Goal: Complete application form

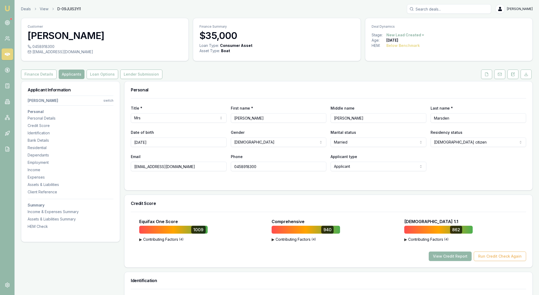
select select "Mrs"
select select "[DEMOGRAPHIC_DATA]"
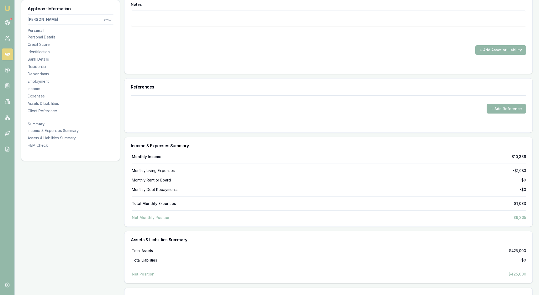
click at [356, 55] on div "+ Add Asset or Liability" at bounding box center [328, 49] width 395 height 9
click at [334, 39] on div at bounding box center [328, 36] width 395 height 6
drag, startPoint x: 350, startPoint y: 143, endPoint x: 330, endPoint y: 143, distance: 20.0
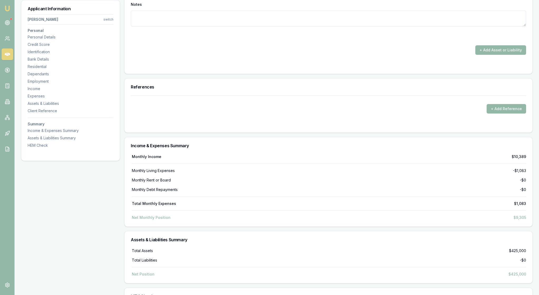
type input "$35,000"
drag, startPoint x: 447, startPoint y: 146, endPoint x: 427, endPoint y: 144, distance: 19.5
type input "50"
click at [400, 39] on div at bounding box center [328, 36] width 395 height 6
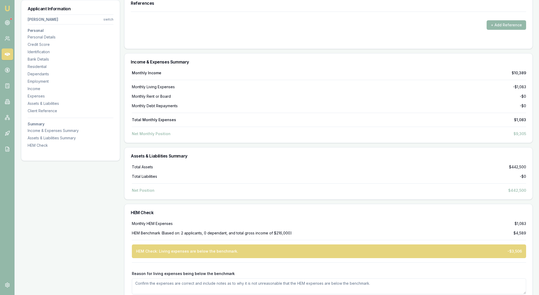
scroll to position [1340, 0]
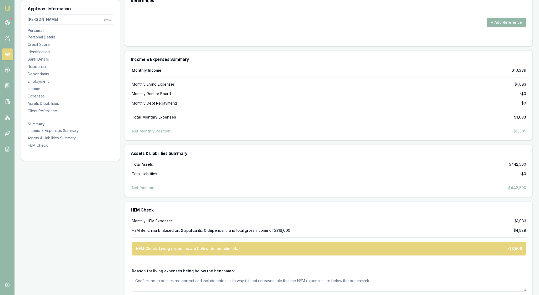
drag, startPoint x: 440, startPoint y: 58, endPoint x: 427, endPoint y: 57, distance: 13.8
type input "100"
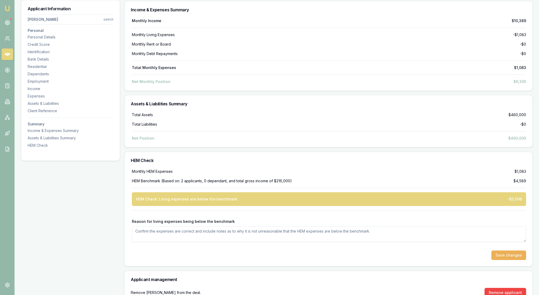
scroll to position [1390, 0]
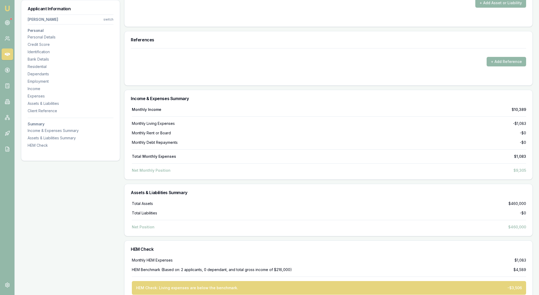
type input "$0"
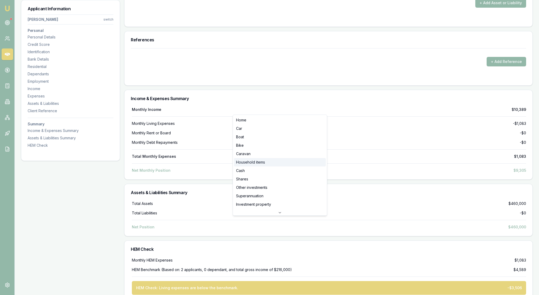
select select "HOUSEHOLD_ITEMS"
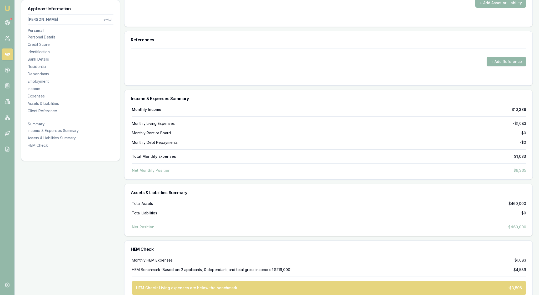
drag, startPoint x: 351, startPoint y: 106, endPoint x: 335, endPoint y: 106, distance: 16.8
type input "$150,000"
drag, startPoint x: 444, startPoint y: 109, endPoint x: 427, endPoint y: 108, distance: 17.9
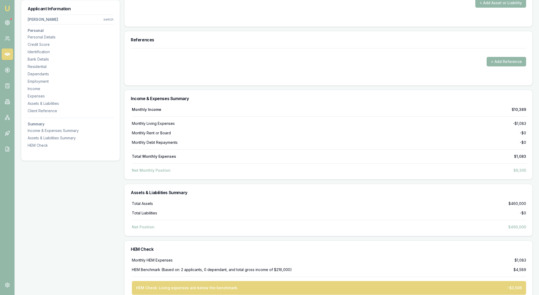
type input "50"
click at [501, 8] on button "+ Add Asset or Liability" at bounding box center [500, 2] width 51 height 9
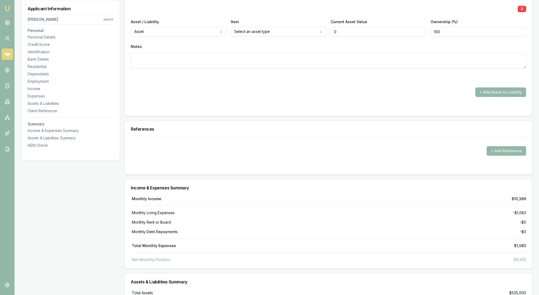
type input "$0"
click at [395, 81] on div "X Asset / Liability Asset Asset Liability Item Select an asset type Home Car Bo…" at bounding box center [328, 39] width 395 height 83
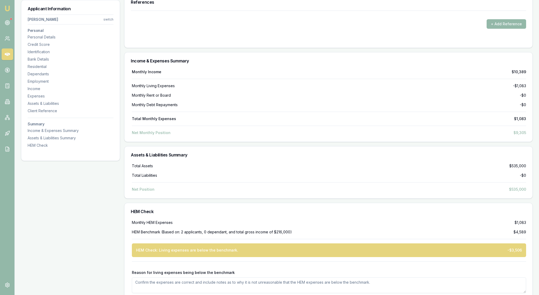
scroll to position [1519, 0]
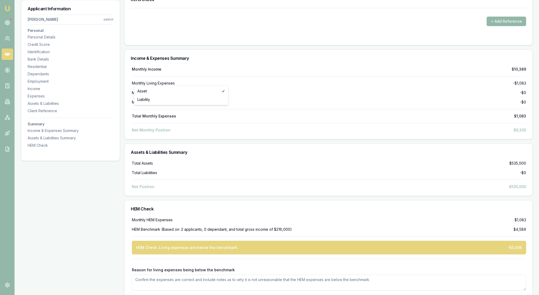
select select "CASH"
drag, startPoint x: 348, startPoint y: 80, endPoint x: 330, endPoint y: 80, distance: 18.4
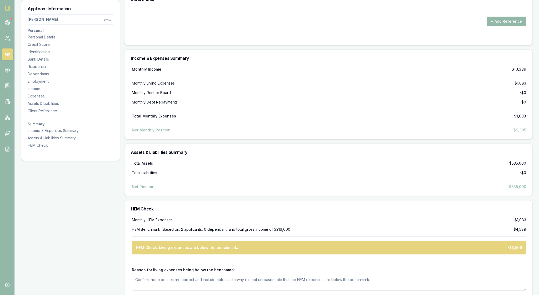
type input "$15,000"
drag, startPoint x: 444, startPoint y: 79, endPoint x: 420, endPoint y: 80, distance: 24.2
type input "50"
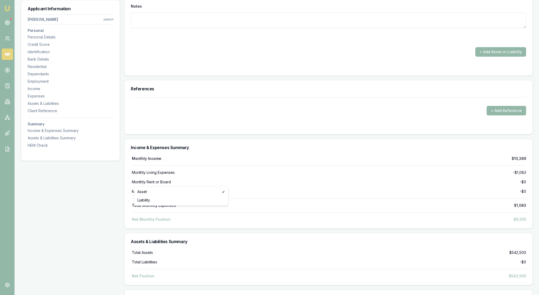
type input "$0"
select select "LIABILITY"
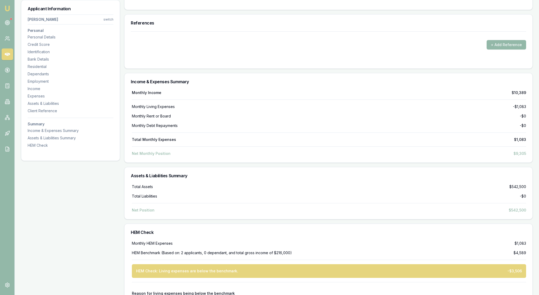
scroll to position [1647, 0]
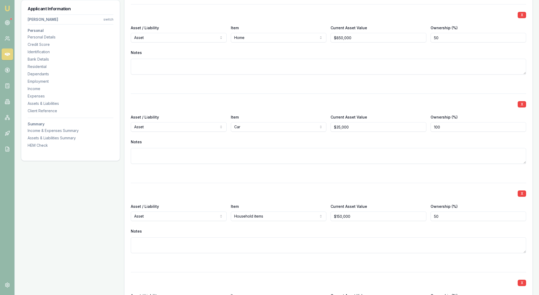
scroll to position [1120, 0]
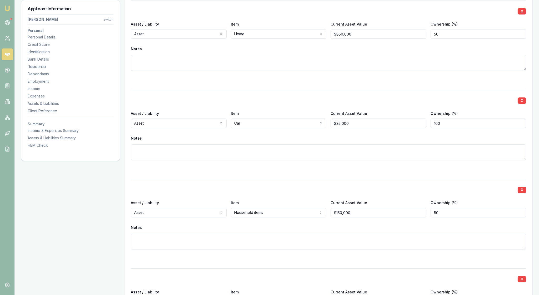
drag, startPoint x: 245, startPoint y: 68, endPoint x: 229, endPoint y: 68, distance: 15.3
type input "$595"
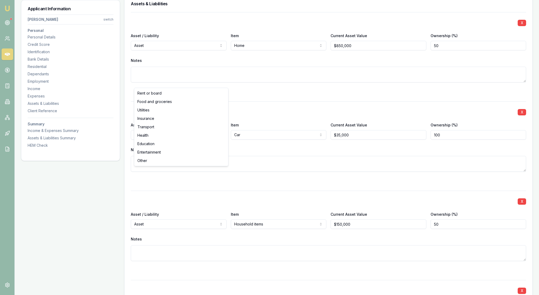
type input "$0"
select select "INSURANCE"
drag, startPoint x: 250, startPoint y: 84, endPoint x: 239, endPoint y: 84, distance: 11.0
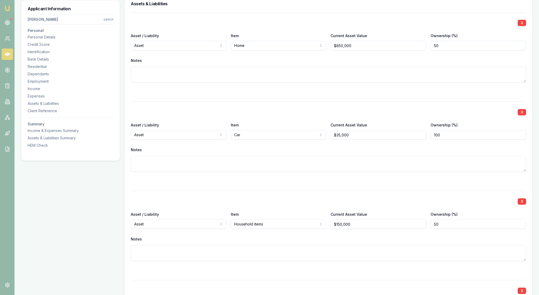
drag, startPoint x: 243, startPoint y: 81, endPoint x: 233, endPoint y: 80, distance: 10.5
type input "$250"
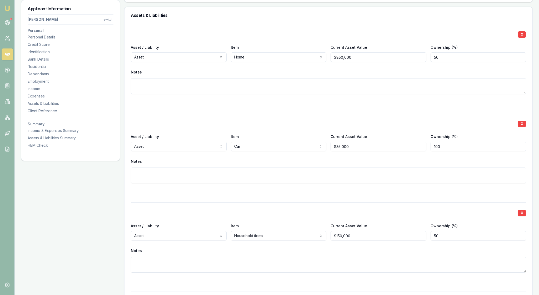
type input "$0"
select select "TRANSPORT"
drag, startPoint x: 246, startPoint y: 96, endPoint x: 235, endPoint y: 96, distance: 11.0
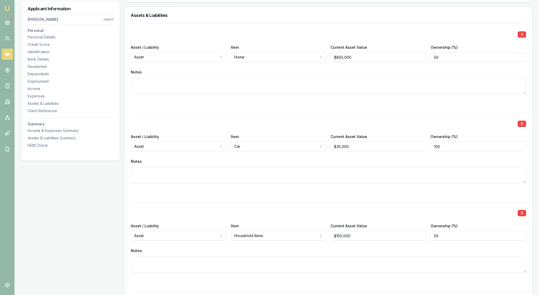
type input "4"
type input "$400"
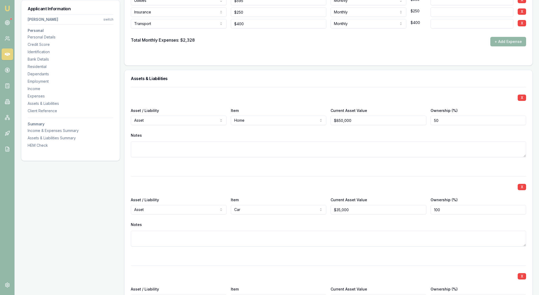
scroll to position [1061, 0]
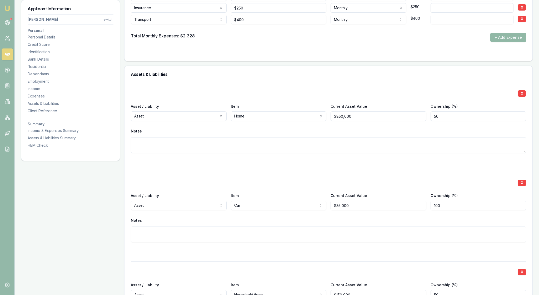
click at [503, 42] on button "+ Add Expense" at bounding box center [508, 37] width 36 height 9
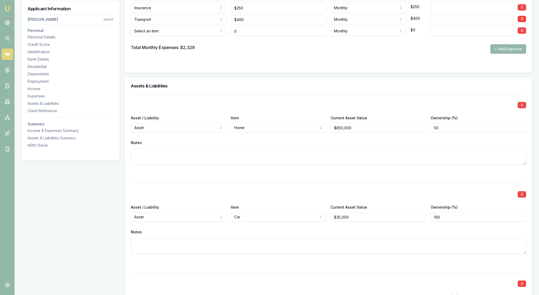
type input "$0"
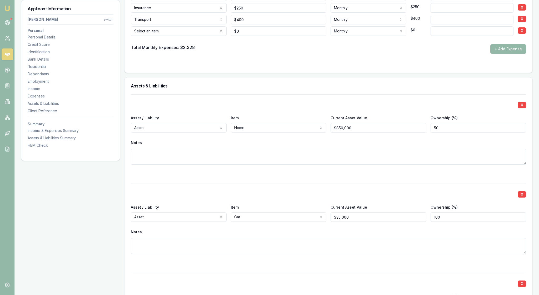
select select "ENTERTAINMENT"
click at [255, 66] on form "Item Amount Frequency Monthly Details Food and groceries Rent or board Food and…" at bounding box center [328, 14] width 395 height 103
type input "0"
drag, startPoint x: 244, startPoint y: 166, endPoint x: 236, endPoint y: 167, distance: 7.9
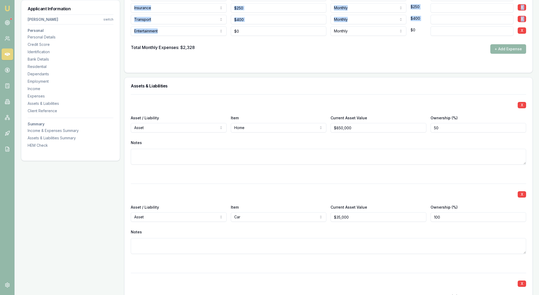
type input "0"
click at [256, 36] on input "0" at bounding box center [279, 30] width 96 height 9
click at [340, 66] on form "Item Amount Frequency Monthly Details Food and groceries Rent or board Food and…" at bounding box center [328, 14] width 395 height 103
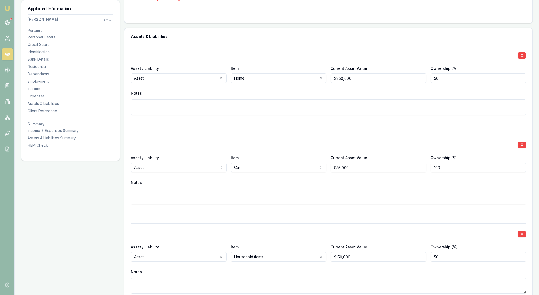
scroll to position [1128, 0]
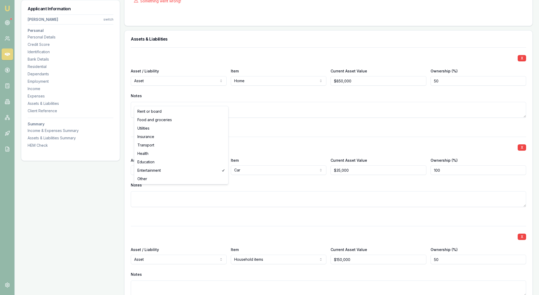
drag, startPoint x: 219, startPoint y: 100, endPoint x: 254, endPoint y: 125, distance: 42.9
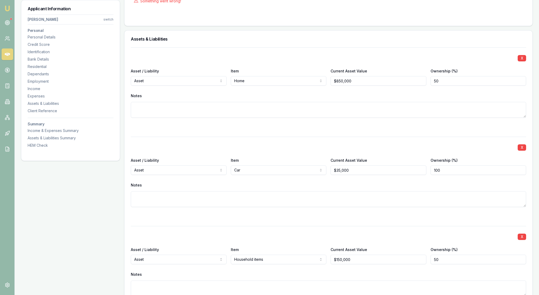
type input "$200"
click at [342, 7] on div "Something went wrong!" at bounding box center [328, 1] width 395 height 12
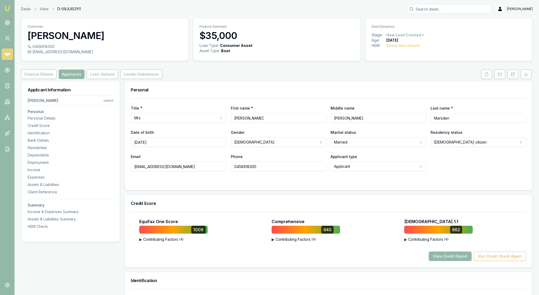
scroll to position [0, 0]
click at [107, 113] on html "Emu Broker Deals View D-09JUIS3YI1 Rachael Connors Toggle Menu Customer Lisa Ma…" at bounding box center [269, 147] width 539 height 295
click at [78, 144] on div "Nathan Marsden" at bounding box center [69, 142] width 56 height 8
select select "Mr"
select select "MALE"
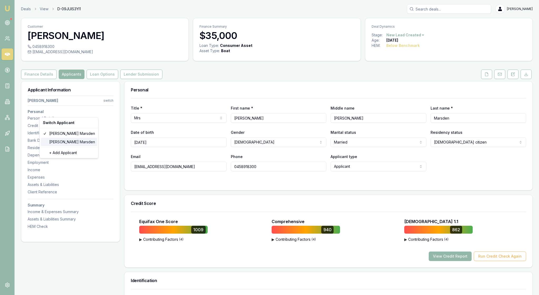
type input "Nathan"
type input "James"
type input "Marsden"
type input "18/12/1974"
type input "nmarsden@live.com.au"
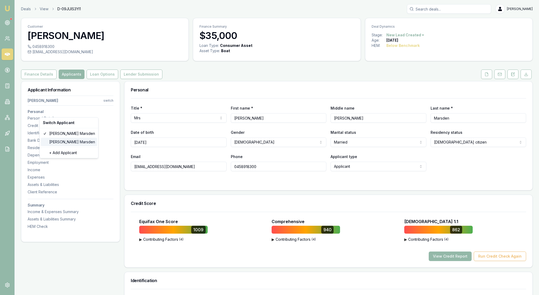
type input "0426610091"
type input "136579793"
type input "21/12/2023"
type input "5788A6DD3A"
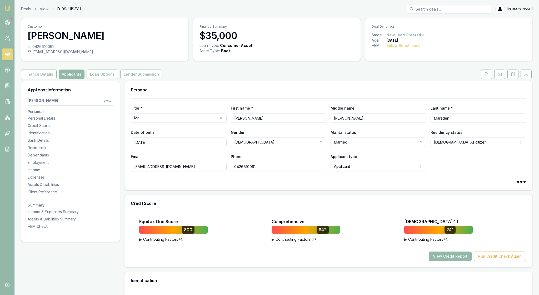
click at [138, 184] on div at bounding box center [328, 181] width 395 height 4
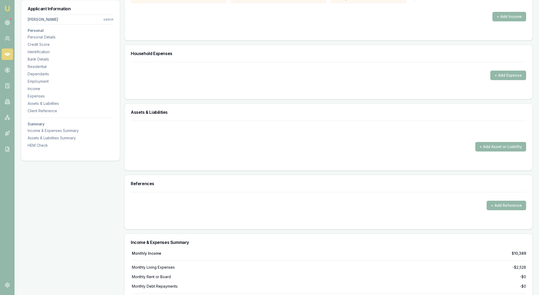
scroll to position [974, 0]
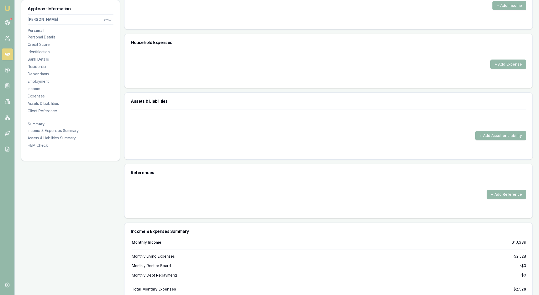
click at [413, 10] on div "+ Add Income" at bounding box center [328, 5] width 395 height 9
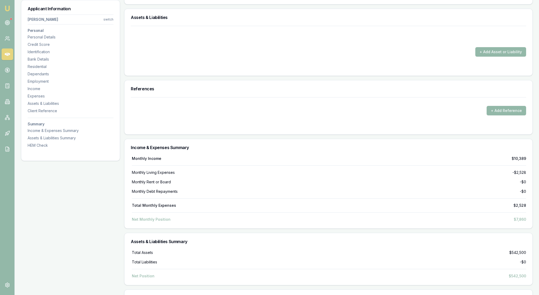
scroll to position [1046, 0]
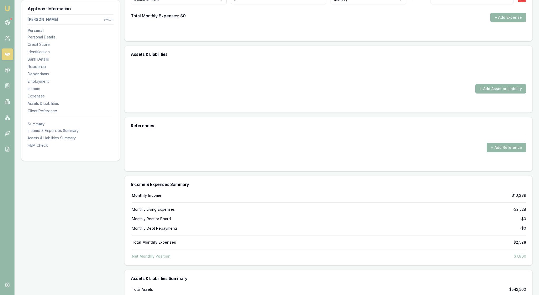
type input "$0"
select select "TRANSPORT"
drag, startPoint x: 246, startPoint y: 128, endPoint x: 232, endPoint y: 128, distance: 14.2
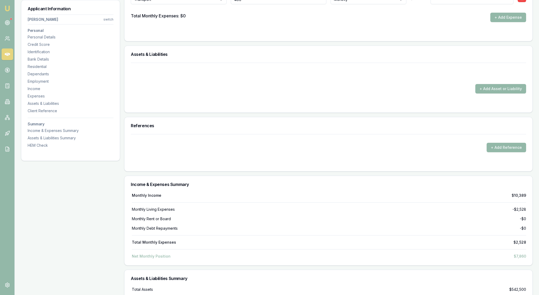
type input "$400"
click at [372, 22] on div "Total Monthly Expenses: $0 + Add Expense" at bounding box center [328, 17] width 395 height 9
click at [497, 22] on button "+ Add Expense" at bounding box center [508, 17] width 36 height 9
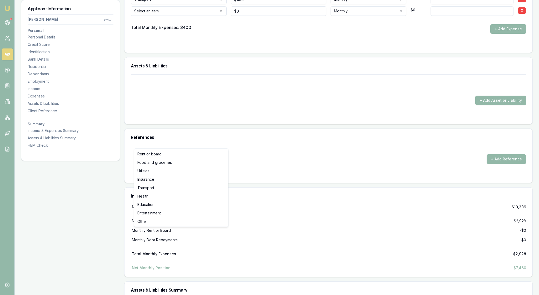
type input "$0"
drag, startPoint x: 219, startPoint y: 141, endPoint x: 319, endPoint y: 170, distance: 103.7
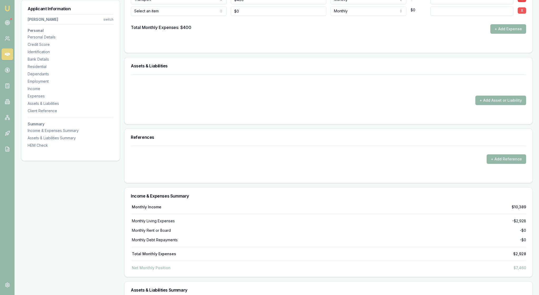
click at [519, 14] on button "X" at bounding box center [521, 10] width 8 height 6
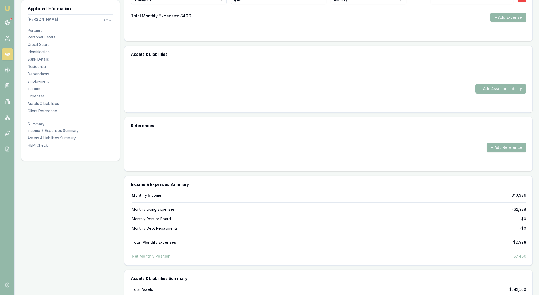
click at [381, 78] on div at bounding box center [328, 73] width 395 height 8
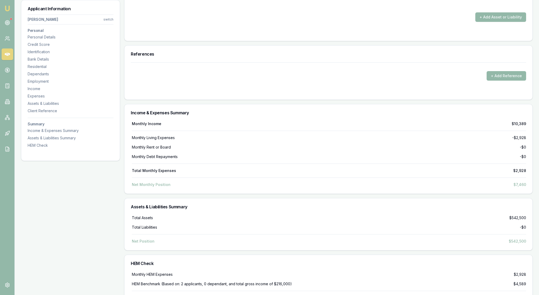
scroll to position [1122, 0]
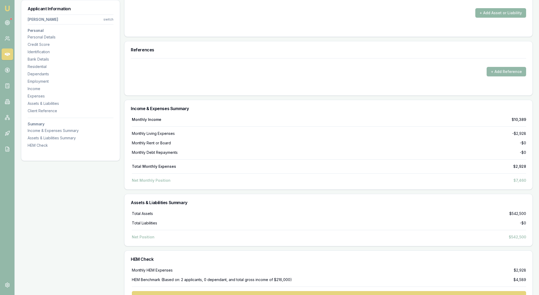
click at [489, 18] on button "+ Add Asset or Liability" at bounding box center [500, 12] width 51 height 9
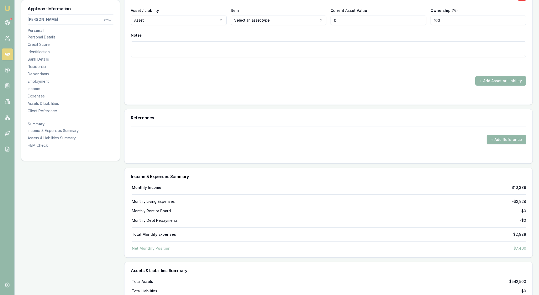
type input "$0"
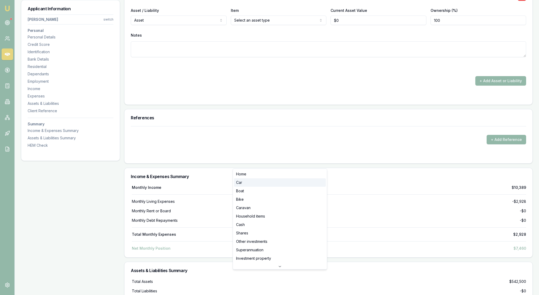
select select "CAR"
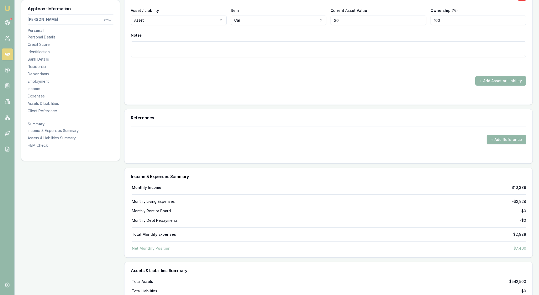
click at [321, 57] on textarea at bounding box center [328, 49] width 395 height 16
click at [343, 39] on div "Notes" at bounding box center [328, 35] width 395 height 8
drag, startPoint x: 344, startPoint y: 163, endPoint x: 330, endPoint y: 163, distance: 13.7
click at [330, 25] on div "Asset / Liability Asset Asset Liability Item Car Home Car Boat Bike Caravan Hou…" at bounding box center [328, 16] width 395 height 18
type input "$35,000"
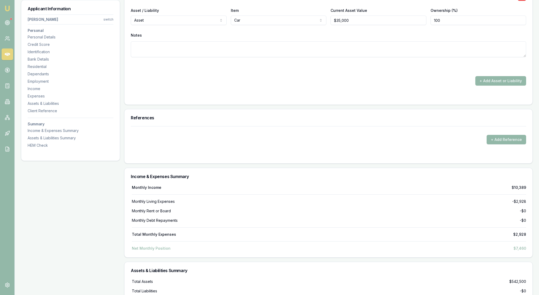
click at [382, 39] on div "Notes" at bounding box center [328, 35] width 395 height 8
click at [412, 85] on div "+ Add Asset or Liability" at bounding box center [328, 80] width 395 height 9
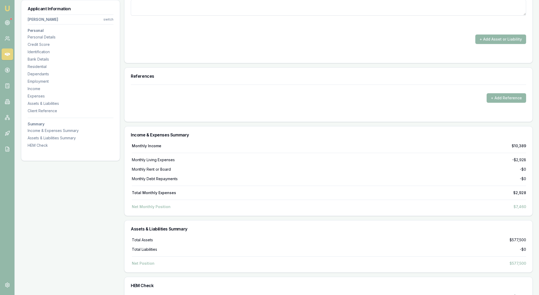
scroll to position [1198, 0]
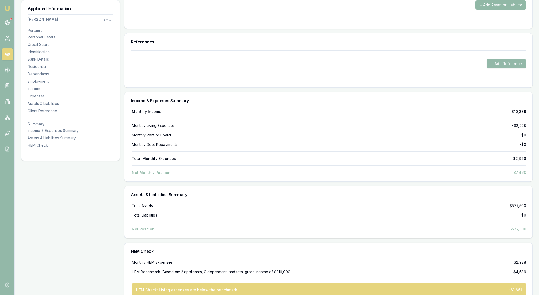
click at [492, 10] on button "+ Add Asset or Liability" at bounding box center [500, 4] width 51 height 9
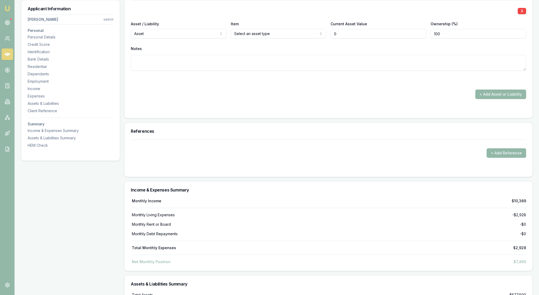
type input "$0"
click at [220, 53] on div "Notes" at bounding box center [328, 49] width 395 height 8
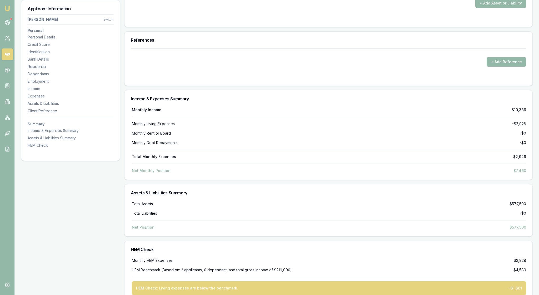
scroll to position [1285, 0]
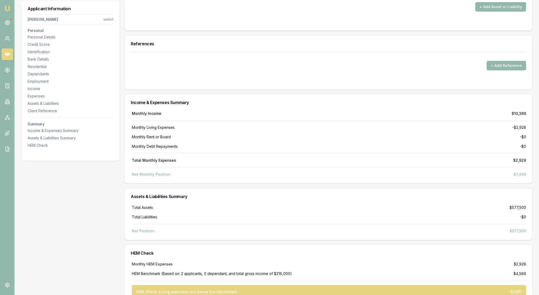
select select "LIABILITY"
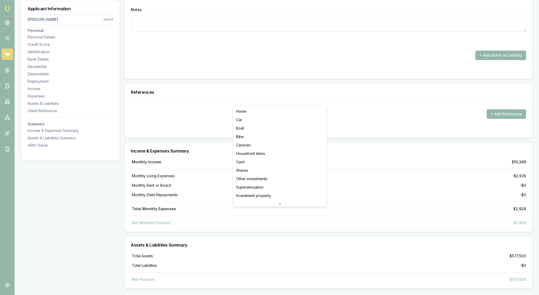
drag, startPoint x: 345, startPoint y: 100, endPoint x: 328, endPoint y: 99, distance: 16.9
type input "$850,000"
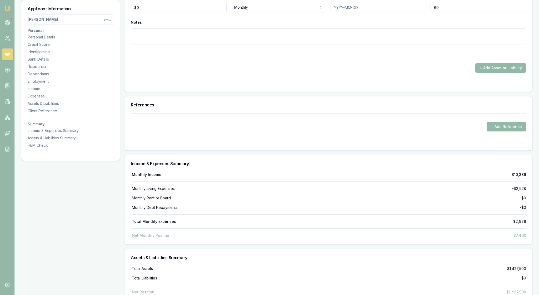
drag, startPoint x: 446, startPoint y: 115, endPoint x: 423, endPoint y: 114, distance: 22.6
type input "50"
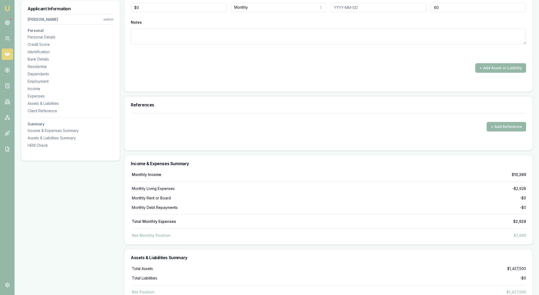
drag, startPoint x: 345, startPoint y: 138, endPoint x: 327, endPoint y: 138, distance: 17.9
type input "$580,000"
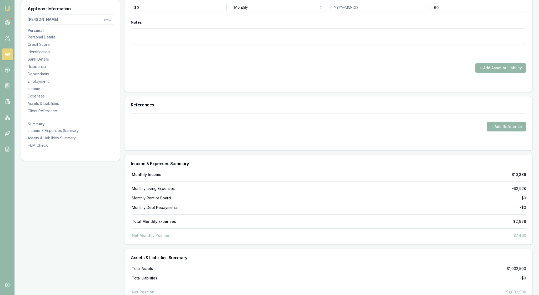
drag, startPoint x: 444, startPoint y: 142, endPoint x: 430, endPoint y: 140, distance: 13.8
type input "$535,000"
click at [420, 12] on div "Start Date" at bounding box center [378, 3] width 96 height 18
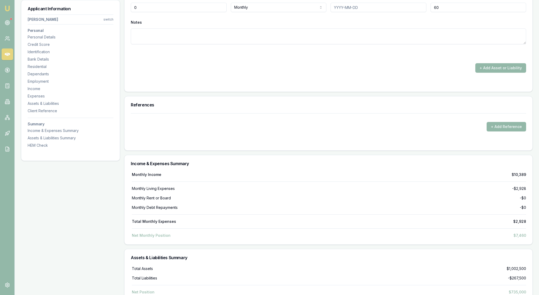
drag, startPoint x: 150, startPoint y: 169, endPoint x: 128, endPoint y: 166, distance: 22.8
type input "$1,518"
click at [275, 26] on div "Notes" at bounding box center [328, 22] width 395 height 8
drag, startPoint x: 444, startPoint y: 169, endPoint x: 422, endPoint y: 169, distance: 22.6
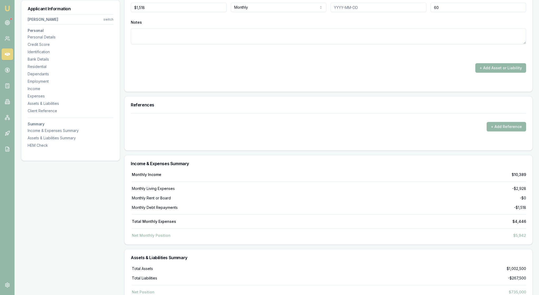
click at [422, 12] on div "Repayment Amount $1,518 Frequency Monthly Weekly Fortnightly Monthly Quarterly …" at bounding box center [328, 3] width 395 height 18
type input "360"
click at [428, 44] on div "Notes" at bounding box center [328, 31] width 395 height 26
click at [393, 73] on div "+ Add Asset or Liability" at bounding box center [328, 67] width 395 height 9
click at [337, 12] on input "Start Date" at bounding box center [378, 7] width 96 height 9
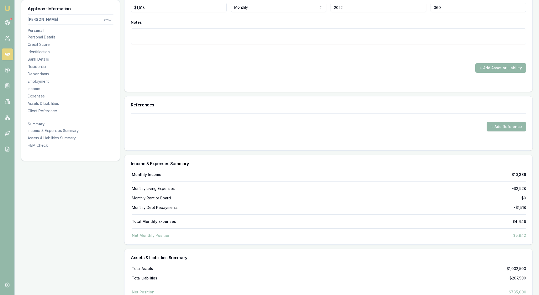
type input "2022"
click at [353, 26] on div "Notes" at bounding box center [328, 22] width 395 height 8
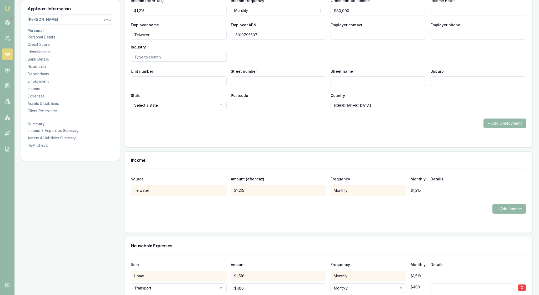
scroll to position [777, 0]
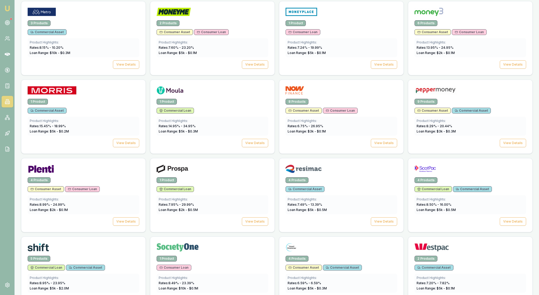
scroll to position [590, 0]
